Goal: Information Seeking & Learning: Understand process/instructions

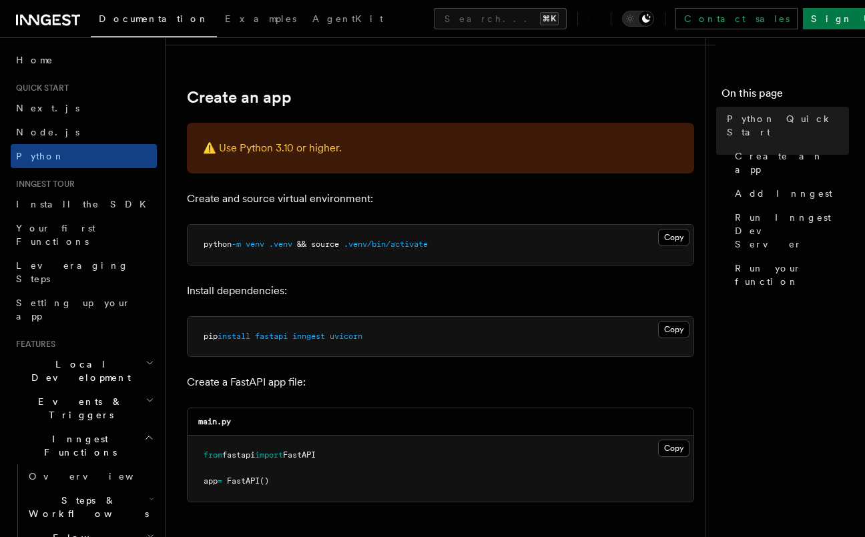
scroll to position [264, 0]
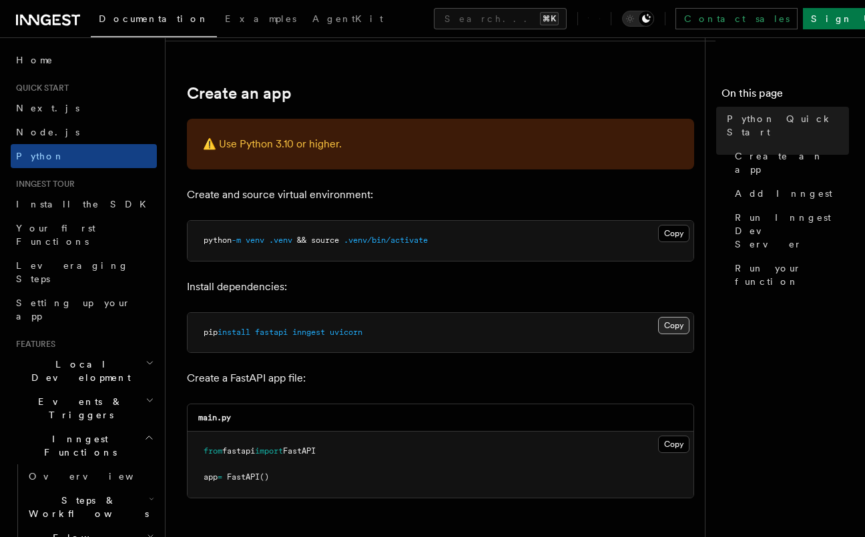
click at [681, 325] on button "Copy Copied" at bounding box center [673, 325] width 31 height 17
click at [315, 335] on span "inngest" at bounding box center [308, 332] width 33 height 9
copy span "inngest"
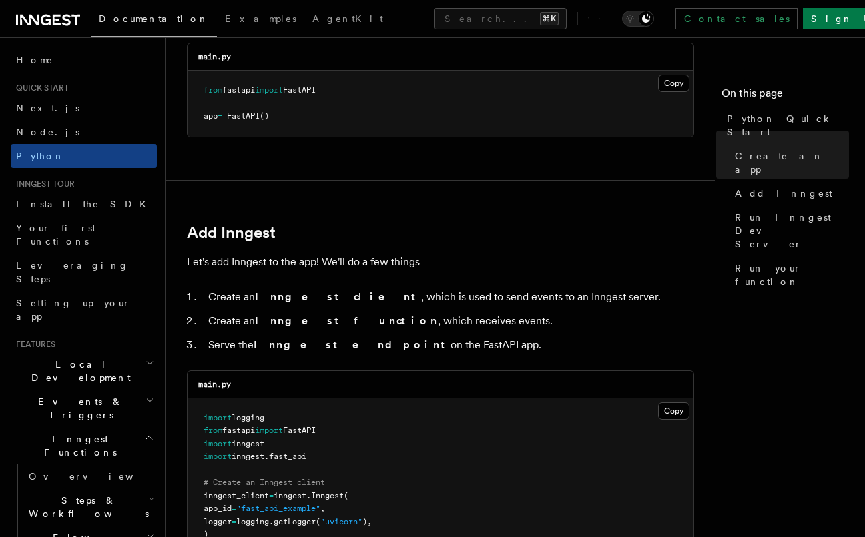
scroll to position [636, 0]
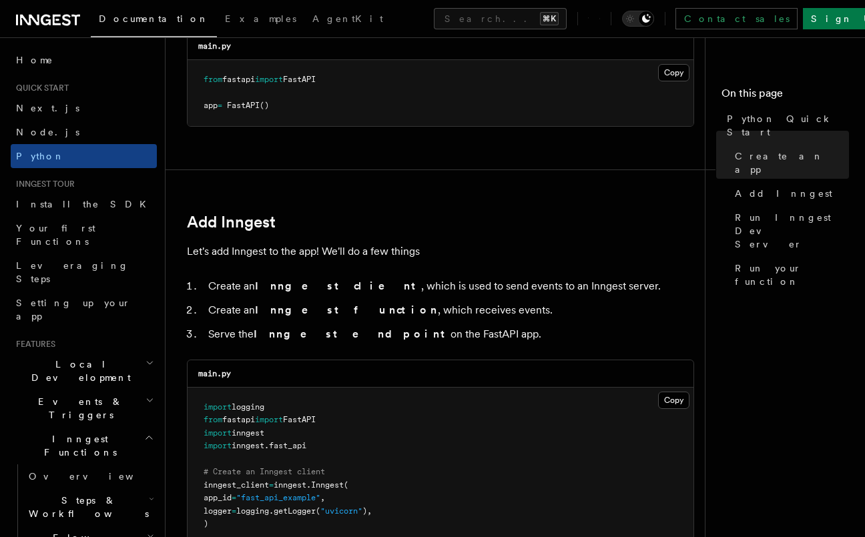
click at [368, 296] on ol "Create an Inngest client , which is used to send events to an Inngest server. C…" at bounding box center [440, 310] width 507 height 67
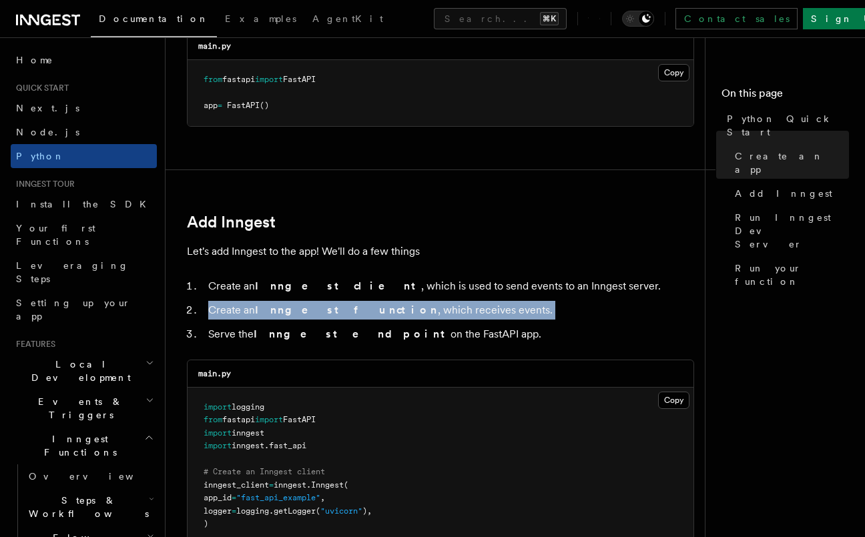
click at [368, 296] on ol "Create an Inngest client , which is used to send events to an Inngest server. C…" at bounding box center [440, 310] width 507 height 67
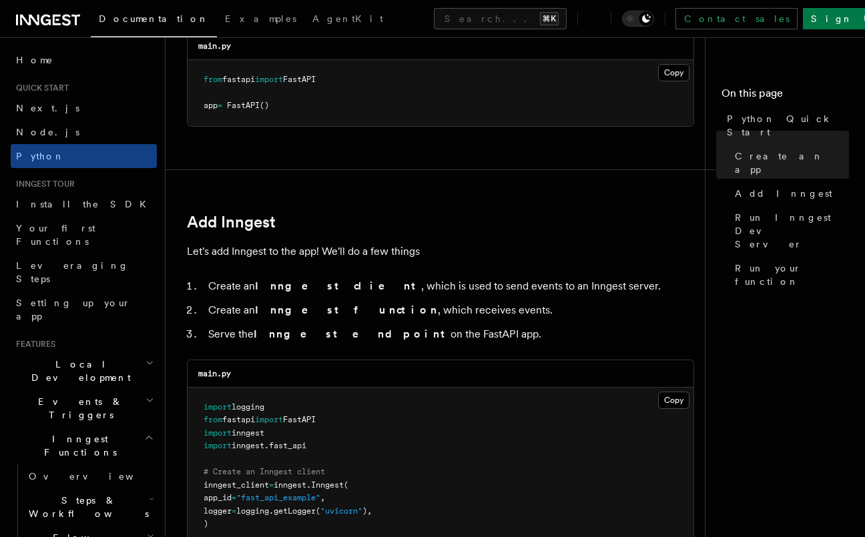
click at [137, 427] on h2 "Inngest Functions" at bounding box center [84, 445] width 146 height 37
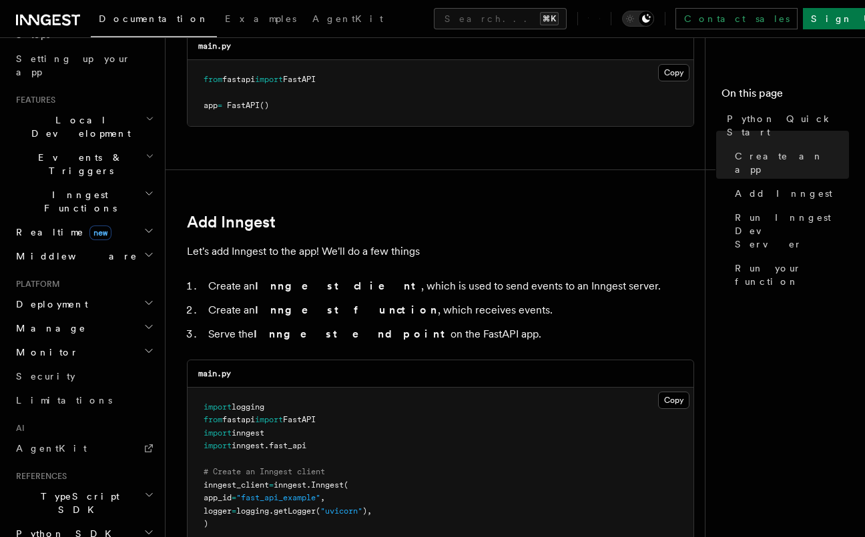
scroll to position [265, 0]
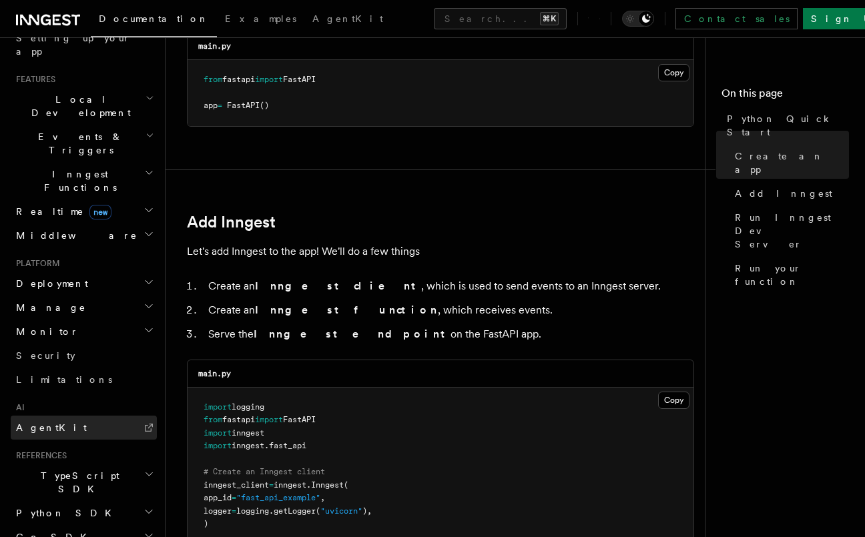
click at [121, 416] on link "AgentKit" at bounding box center [84, 428] width 146 height 24
click at [93, 501] on h2 "Python SDK" at bounding box center [84, 513] width 146 height 24
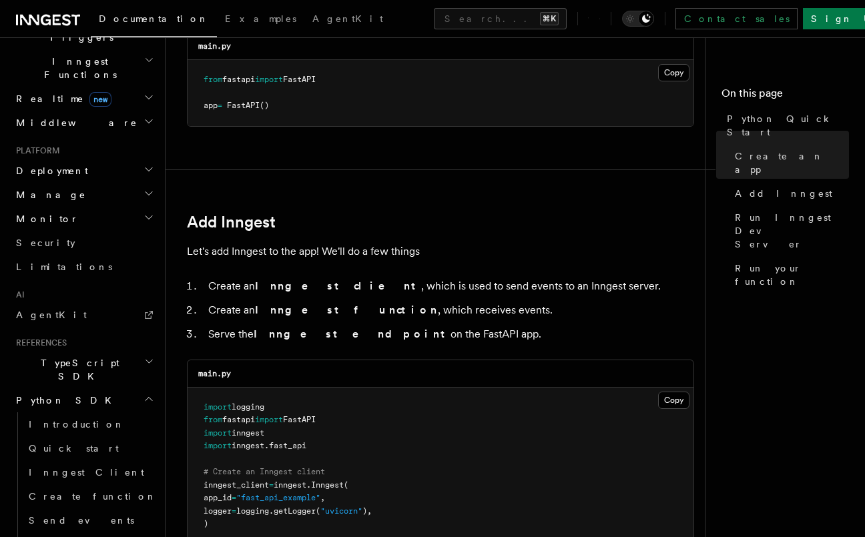
scroll to position [453, 0]
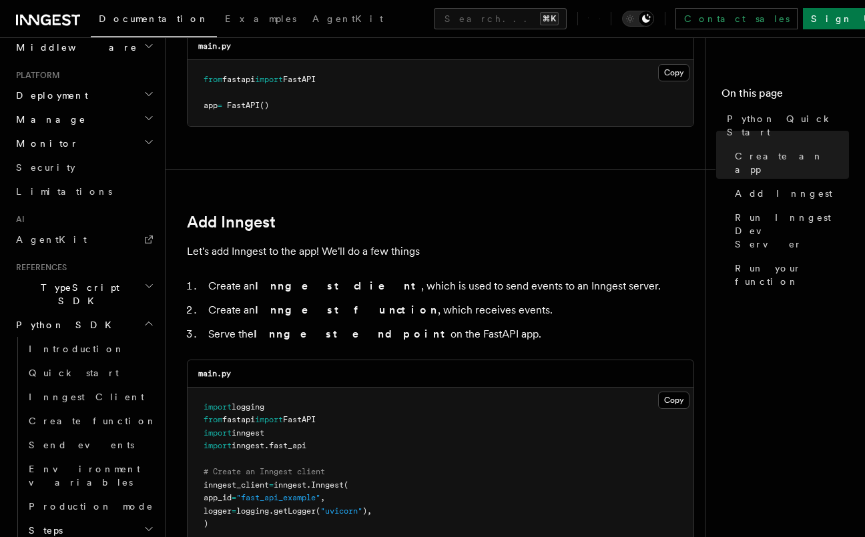
click at [296, 288] on strong "Inngest client" at bounding box center [338, 286] width 166 height 13
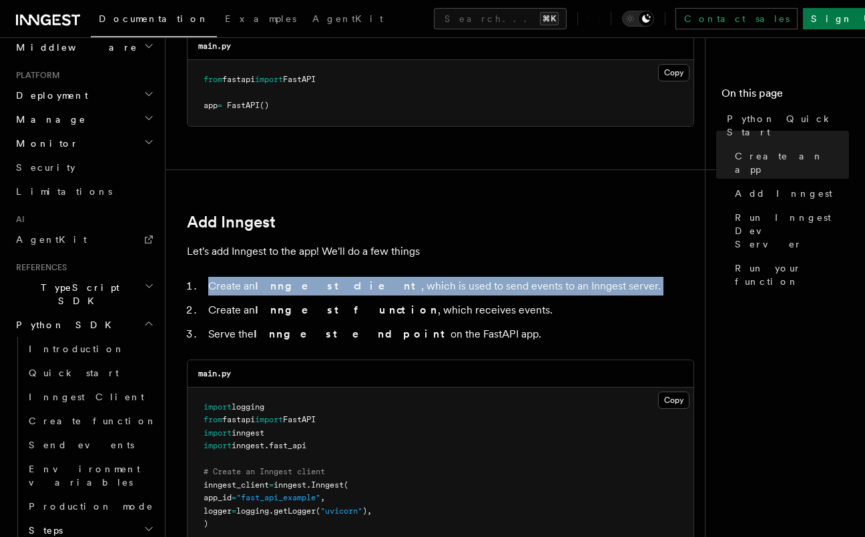
click at [296, 288] on strong "Inngest client" at bounding box center [338, 286] width 166 height 13
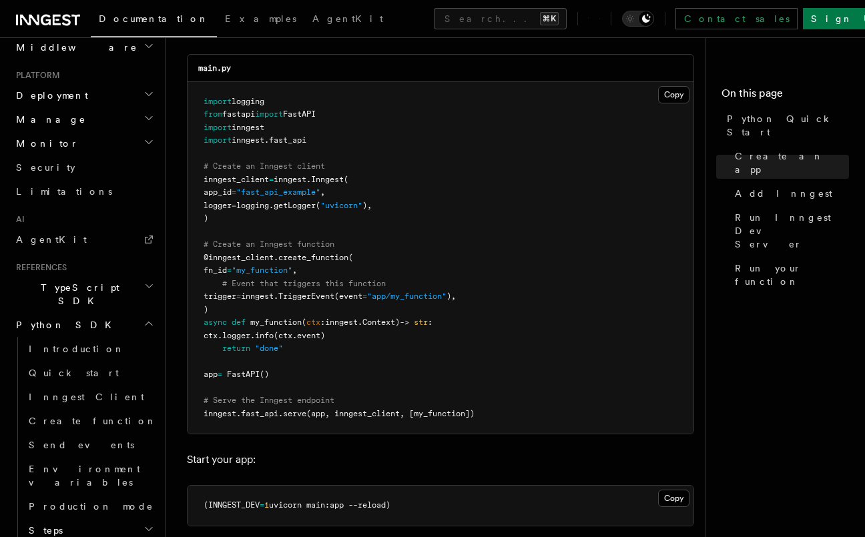
scroll to position [940, 0]
